Goal: Task Accomplishment & Management: Complete application form

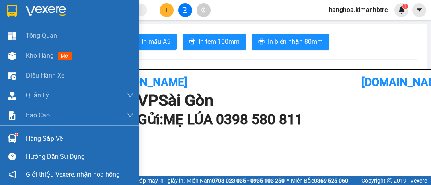
click at [41, 58] on span "Kho hàng" at bounding box center [40, 56] width 28 height 8
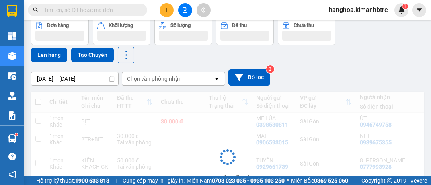
scroll to position [72, 0]
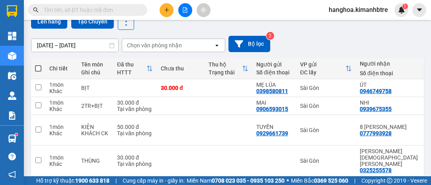
click at [34, 65] on th at bounding box center [38, 68] width 14 height 21
click at [37, 66] on span at bounding box center [38, 68] width 6 height 6
click at [38, 64] on input "checkbox" at bounding box center [38, 64] width 0 height 0
checkbox input "true"
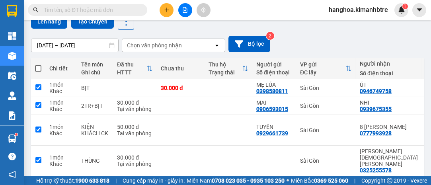
checkbox input "true"
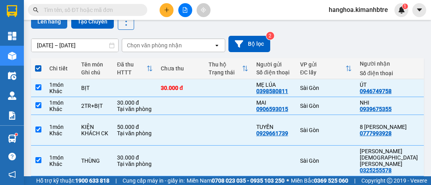
click at [56, 25] on button "Lên hàng" at bounding box center [49, 21] width 36 height 14
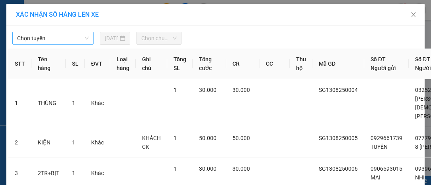
click at [62, 40] on span "Chọn tuyến" at bounding box center [53, 38] width 72 height 12
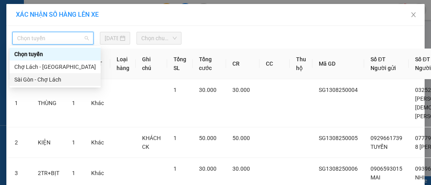
click at [59, 78] on div "Sài Gòn - Chợ Lách" at bounding box center [55, 79] width 82 height 9
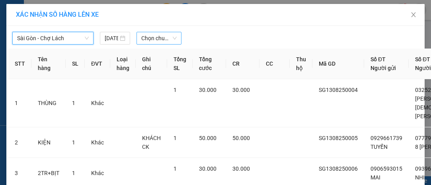
click at [152, 37] on span "Chọn chuyến" at bounding box center [158, 38] width 35 height 12
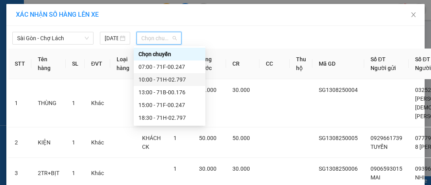
click at [165, 74] on div "10:00 - 71H-02.797" at bounding box center [170, 79] width 72 height 13
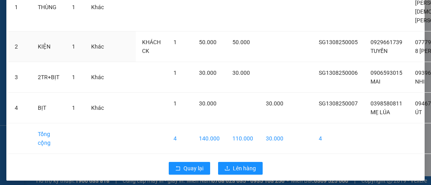
scroll to position [122, 0]
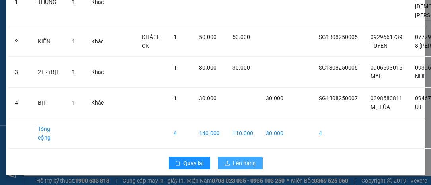
click at [234, 159] on span "Lên hàng" at bounding box center [244, 163] width 23 height 9
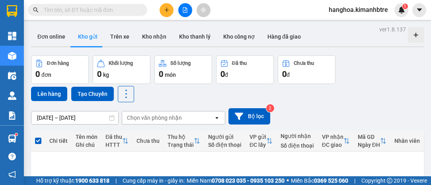
click at [183, 8] on icon "file-add" at bounding box center [185, 10] width 6 height 6
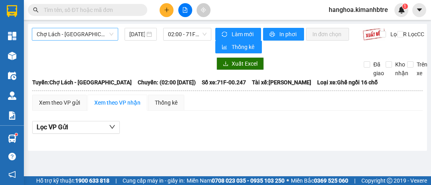
click at [80, 36] on span "Chợ Lách - [GEOGRAPHIC_DATA]" at bounding box center [75, 34] width 77 height 12
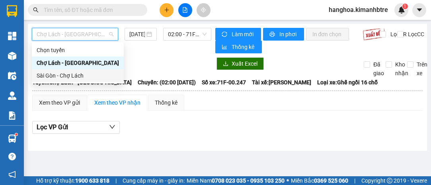
click at [83, 75] on div "Sài Gòn - Chợ Lách" at bounding box center [78, 75] width 82 height 9
type input "[DATE]"
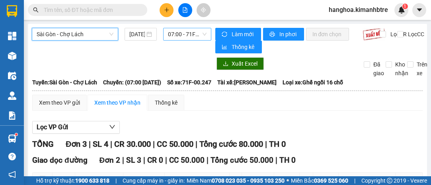
click at [182, 34] on span "07:00 - 71F-00.247" at bounding box center [187, 34] width 38 height 12
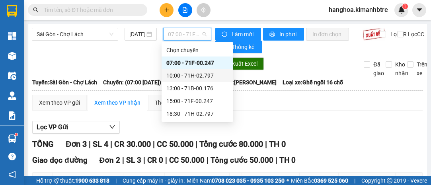
click at [201, 72] on div "10:00 - 71H-02.797" at bounding box center [197, 75] width 62 height 9
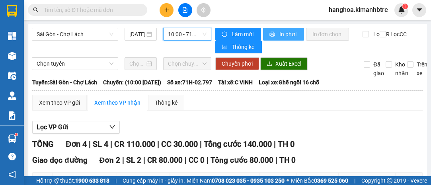
click at [283, 38] on span "In phơi" at bounding box center [288, 34] width 18 height 9
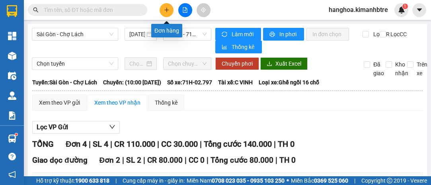
click at [163, 16] on button at bounding box center [167, 10] width 14 height 14
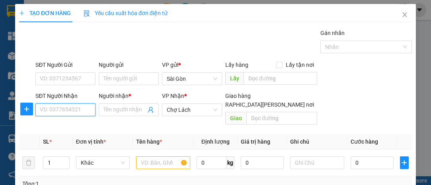
click at [68, 109] on input "SĐT Người Nhận" at bounding box center [65, 109] width 60 height 13
type input "0869649259"
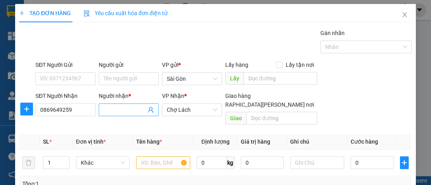
click at [131, 110] on input "Người nhận *" at bounding box center [124, 109] width 43 height 9
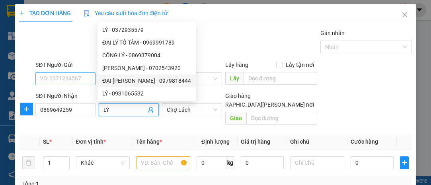
type input "LÝ"
click at [75, 76] on input "SĐT Người Gửi" at bounding box center [65, 78] width 60 height 13
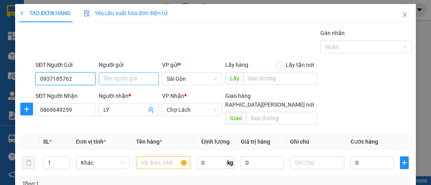
type input "0937185762"
click at [142, 80] on input "Người gửi" at bounding box center [129, 78] width 60 height 13
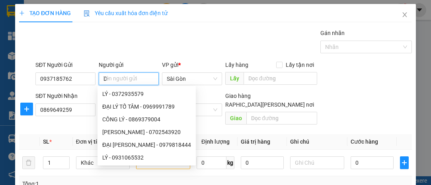
type input "D"
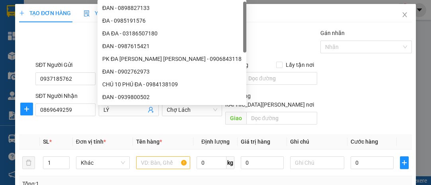
type input "Đ"
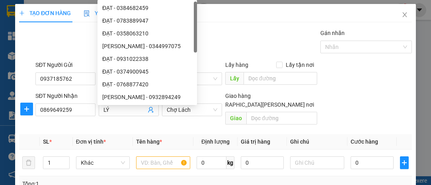
type input "D"
type input "ĐẠT"
click at [166, 156] on input "text" at bounding box center [163, 162] width 54 height 13
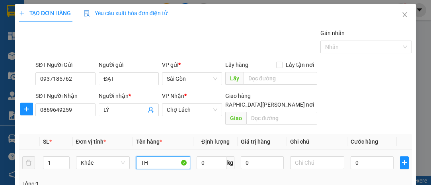
type input "T"
type input "XÔ"
click at [366, 156] on input "0" at bounding box center [372, 162] width 43 height 13
type input "3"
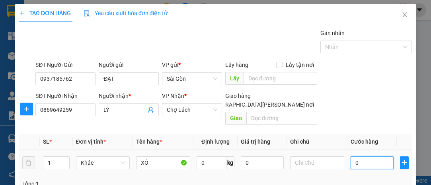
type input "3"
type input "30"
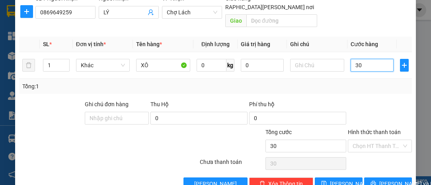
scroll to position [108, 0]
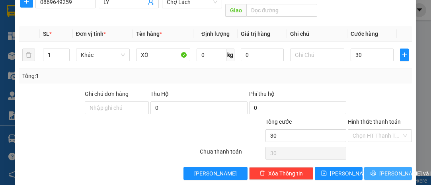
type input "30.000"
click at [384, 169] on span "[PERSON_NAME] và In" at bounding box center [407, 173] width 56 height 9
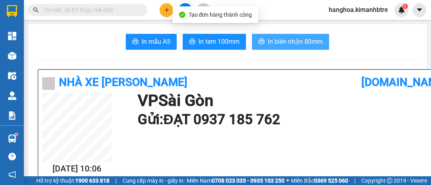
click at [301, 41] on span "In biên nhận 80mm" at bounding box center [295, 42] width 55 height 10
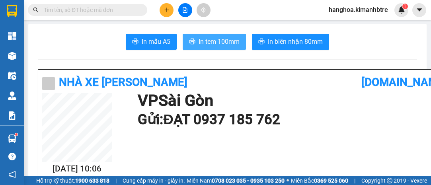
click at [228, 41] on span "In tem 100mm" at bounding box center [219, 42] width 41 height 10
click at [187, 10] on icon "file-add" at bounding box center [185, 10] width 4 height 6
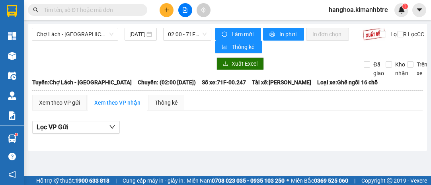
drag, startPoint x: 70, startPoint y: 31, endPoint x: 80, endPoint y: 42, distance: 15.2
click at [70, 31] on span "Chợ Lách - [GEOGRAPHIC_DATA]" at bounding box center [75, 34] width 77 height 12
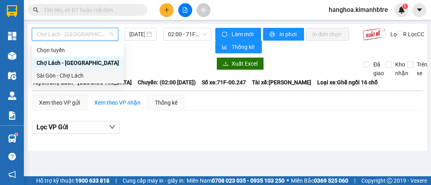
click at [91, 74] on div "Sài Gòn - Chợ Lách" at bounding box center [78, 75] width 82 height 9
type input "[DATE]"
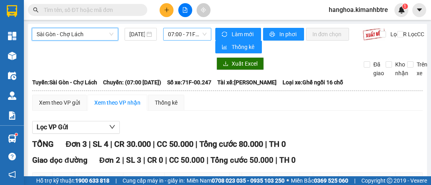
click at [176, 32] on span "07:00 - 71F-00.247" at bounding box center [187, 34] width 38 height 12
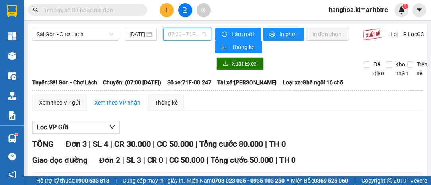
click at [185, 35] on span "07:00 - 71F-00.247" at bounding box center [187, 34] width 38 height 12
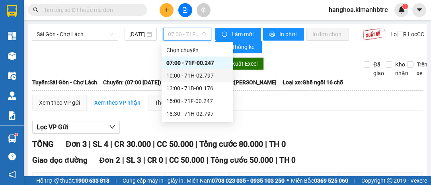
click at [187, 76] on div "10:00 - 71H-02.797" at bounding box center [197, 75] width 62 height 9
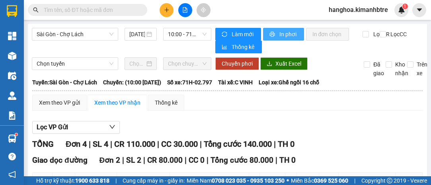
click at [275, 39] on button "In phơi" at bounding box center [283, 34] width 41 height 13
